Goal: Navigation & Orientation: Find specific page/section

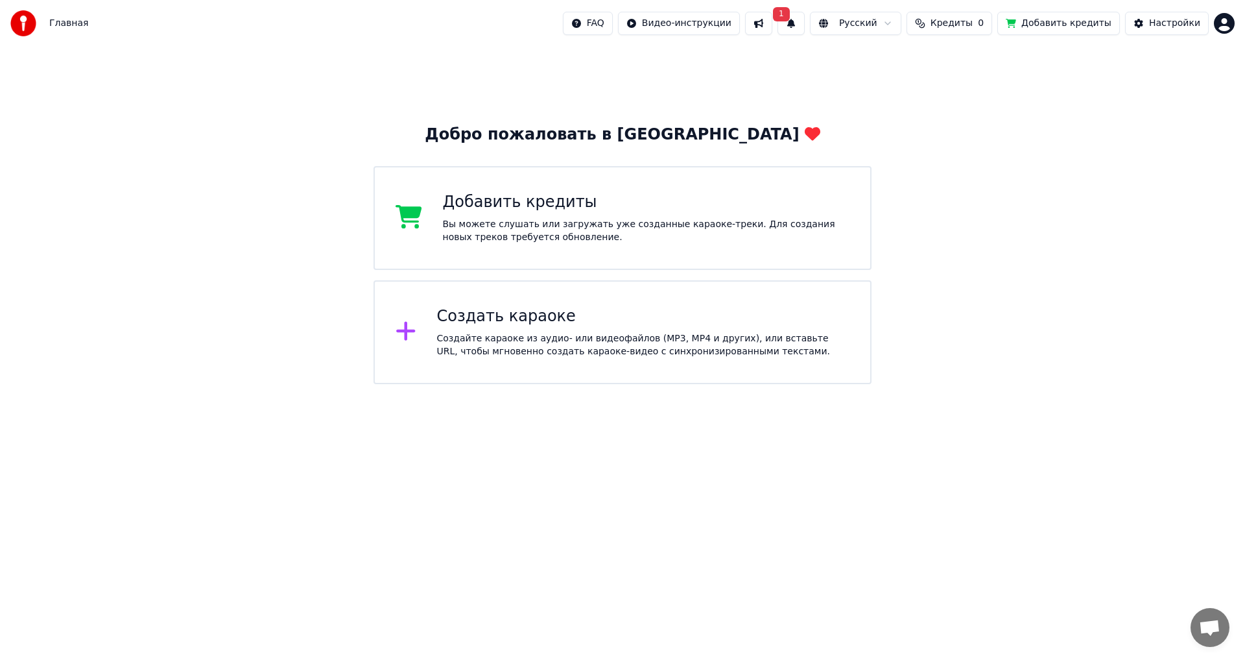
click at [772, 22] on button at bounding box center [758, 23] width 27 height 23
click at [964, 26] on span "Кредиты" at bounding box center [952, 23] width 42 height 13
click at [962, 104] on button "Обновить" at bounding box center [966, 97] width 78 height 23
click at [772, 18] on button at bounding box center [758, 23] width 27 height 23
click at [805, 26] on button "1" at bounding box center [791, 23] width 27 height 23
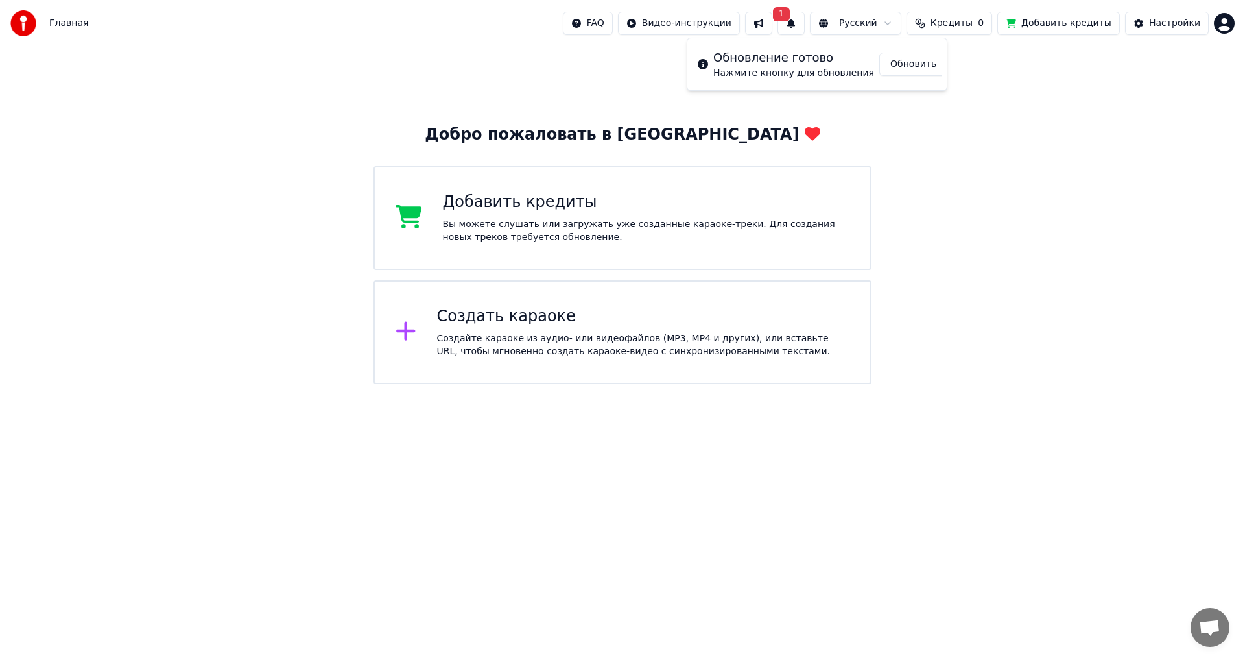
click at [892, 67] on button "Обновить" at bounding box center [913, 64] width 68 height 23
click at [953, 23] on span "Кредиты" at bounding box center [952, 23] width 42 height 13
click at [1005, 64] on th "Срок действия (дней)" at bounding box center [1023, 62] width 115 height 26
click at [971, 97] on button "Обновить" at bounding box center [966, 97] width 78 height 23
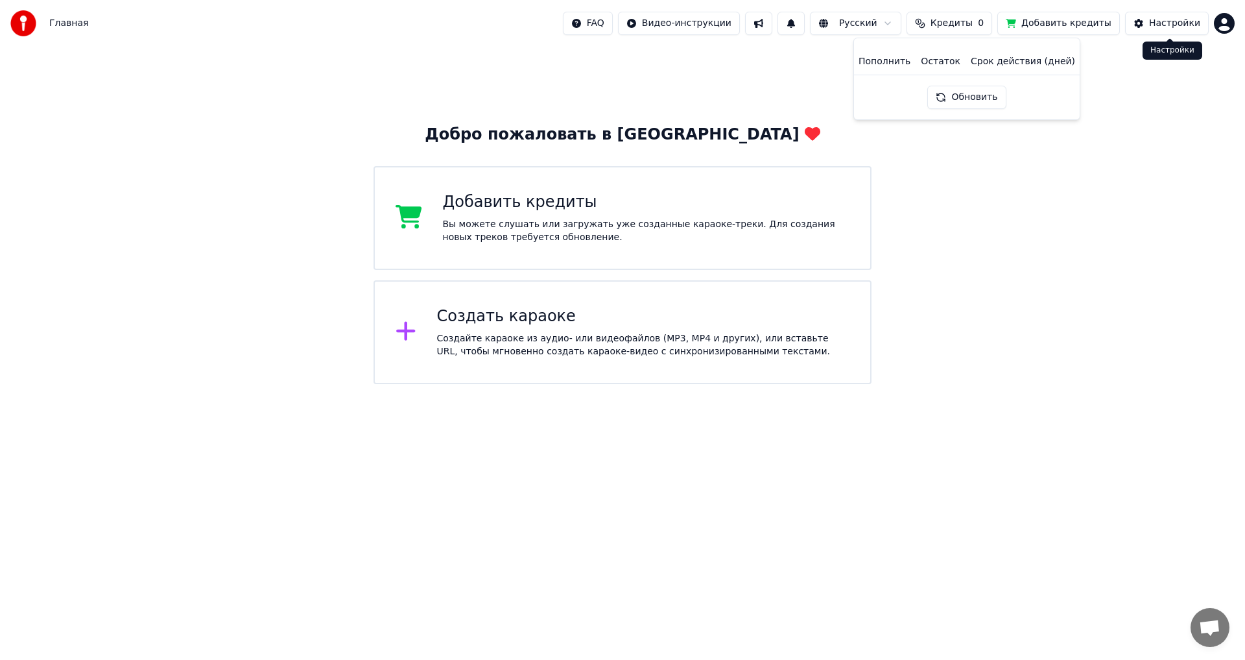
click at [1161, 25] on div "Настройки" at bounding box center [1174, 23] width 51 height 13
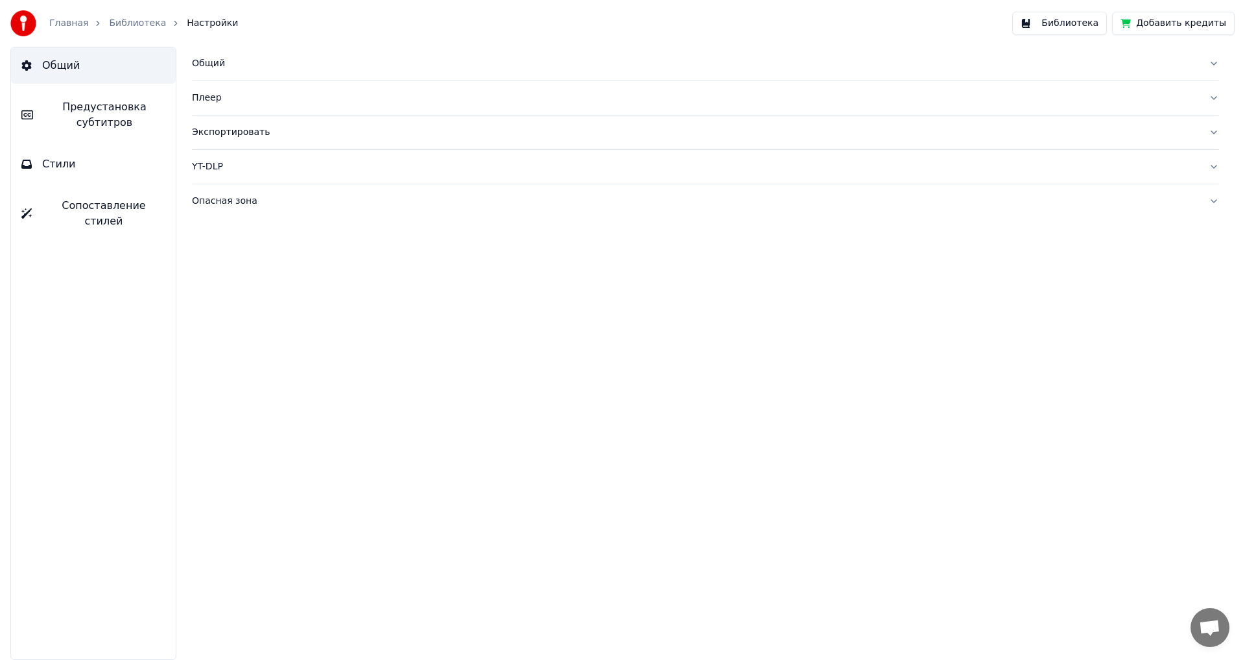
click at [1091, 24] on button "Библиотека" at bounding box center [1059, 23] width 95 height 23
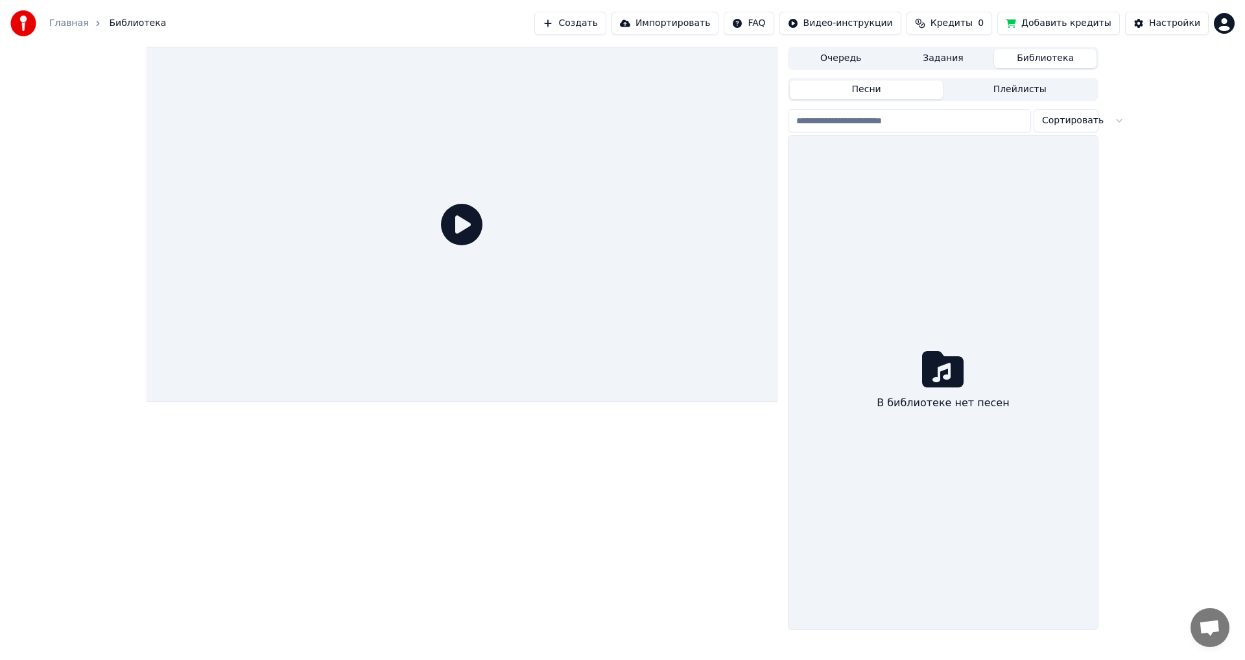
click at [838, 56] on button "Очередь" at bounding box center [841, 58] width 102 height 19
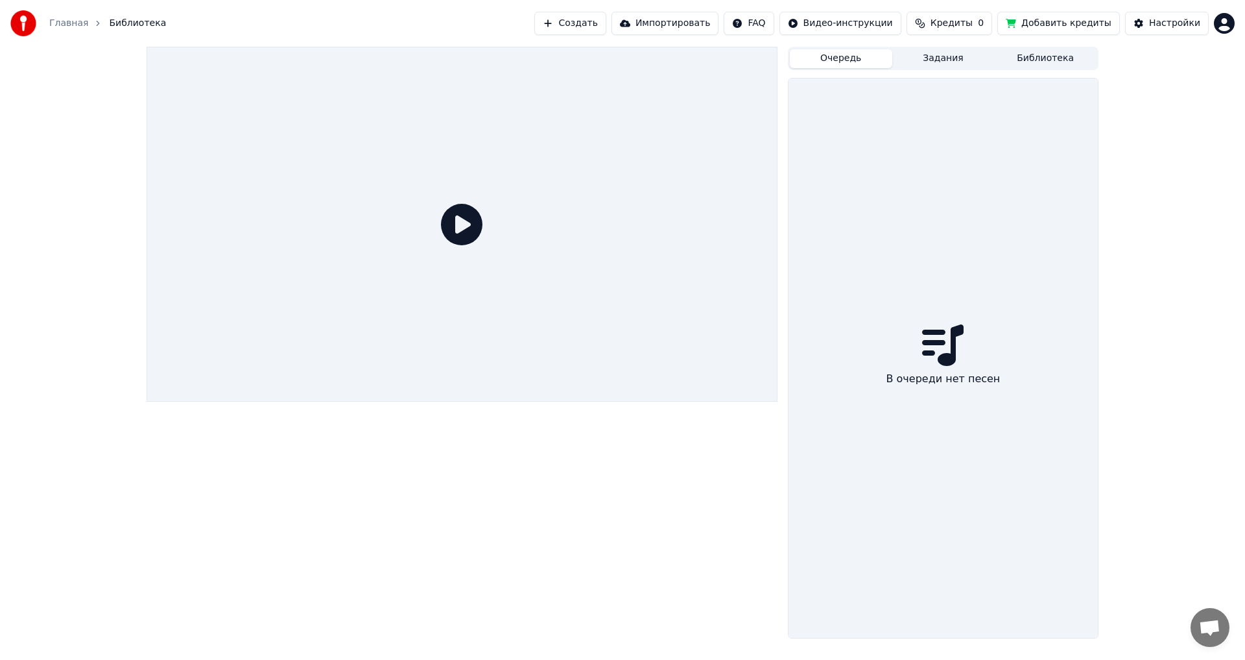
click at [941, 57] on button "Задания" at bounding box center [943, 58] width 102 height 19
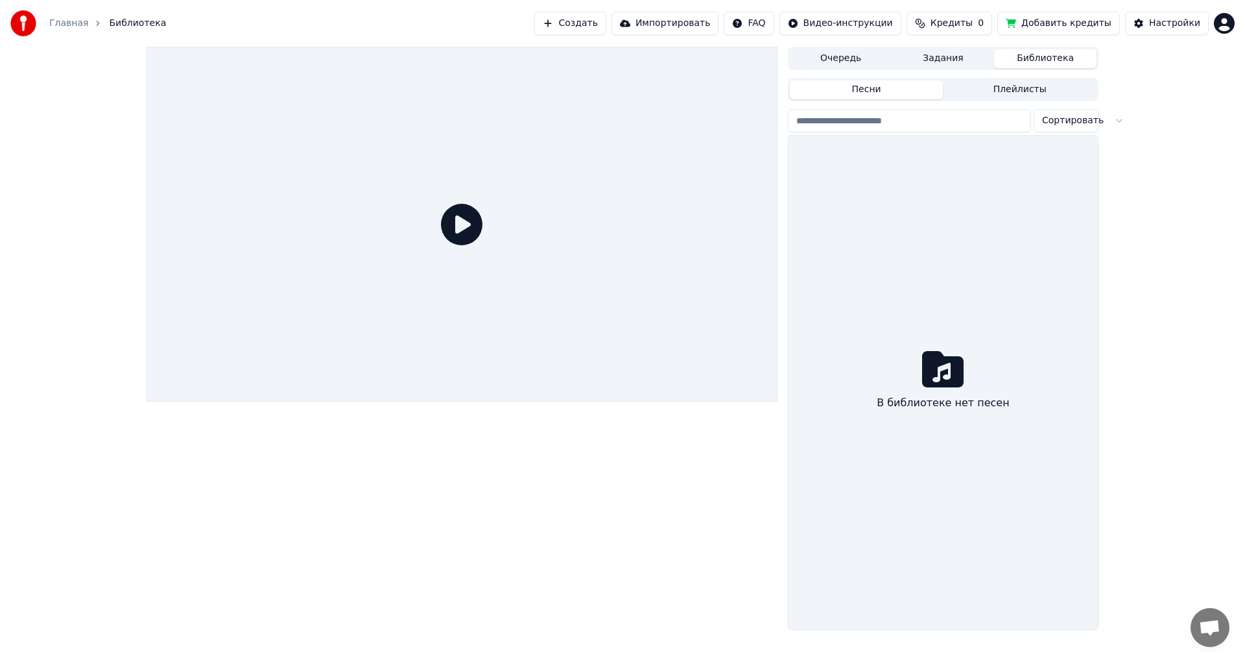
click at [1042, 62] on button "Библиотека" at bounding box center [1045, 58] width 102 height 19
click at [597, 23] on button "Создать" at bounding box center [569, 23] width 71 height 23
click at [690, 27] on button "Импортировать" at bounding box center [666, 23] width 108 height 23
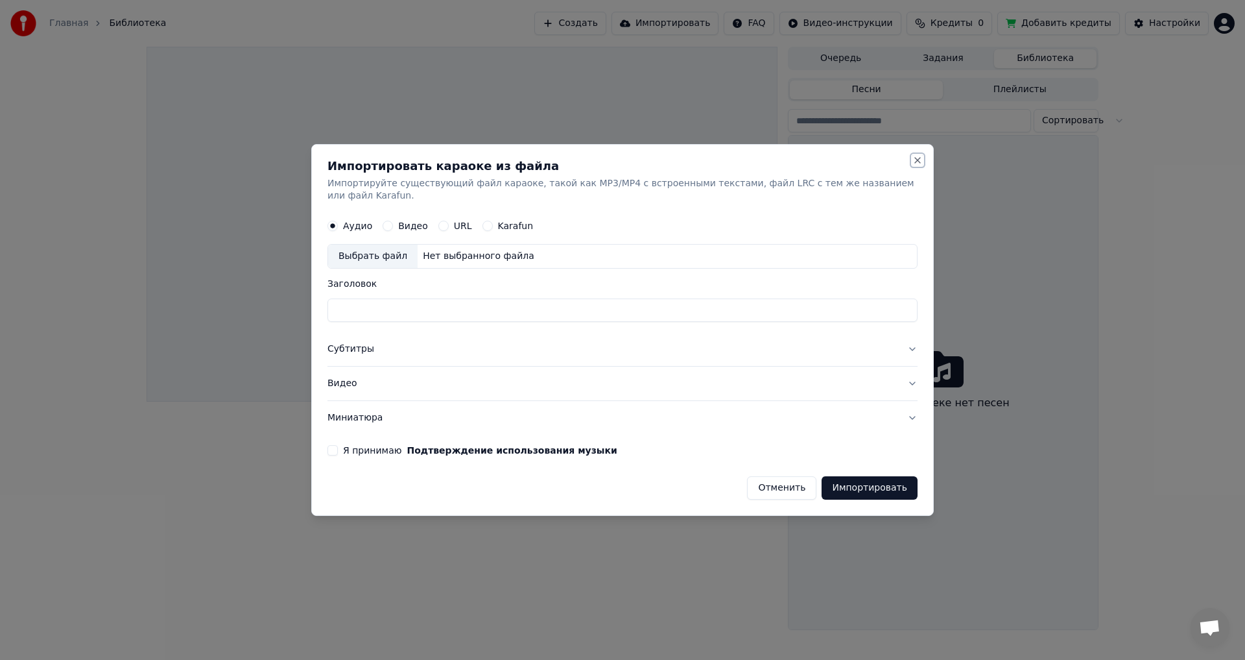
click at [912, 165] on button "Close" at bounding box center [917, 160] width 10 height 10
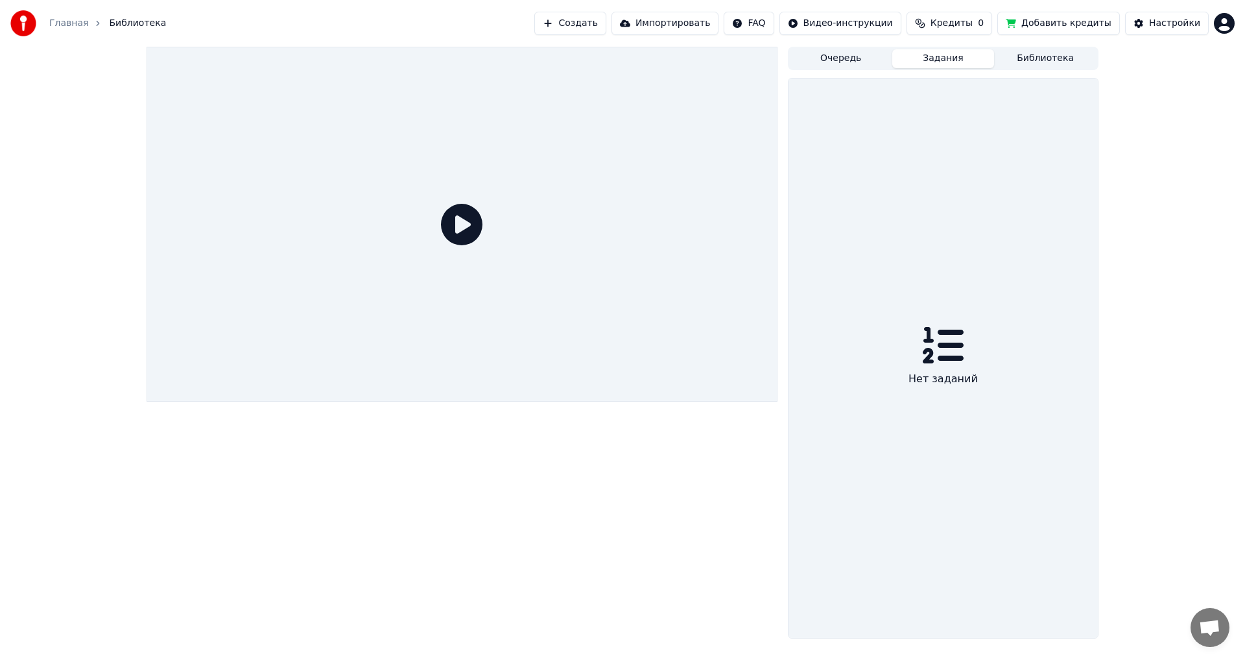
click at [959, 55] on button "Задания" at bounding box center [943, 58] width 102 height 19
click at [851, 60] on button "Очередь" at bounding box center [841, 58] width 102 height 19
click at [1180, 20] on div "Настройки" at bounding box center [1174, 23] width 51 height 13
